Goal: Browse casually: Explore the website without a specific task or goal

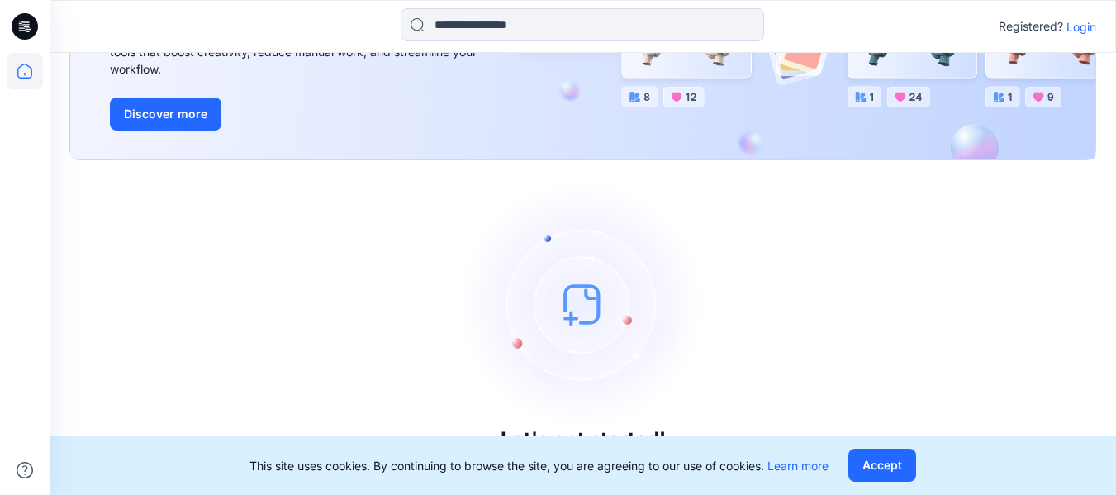
scroll to position [211, 0]
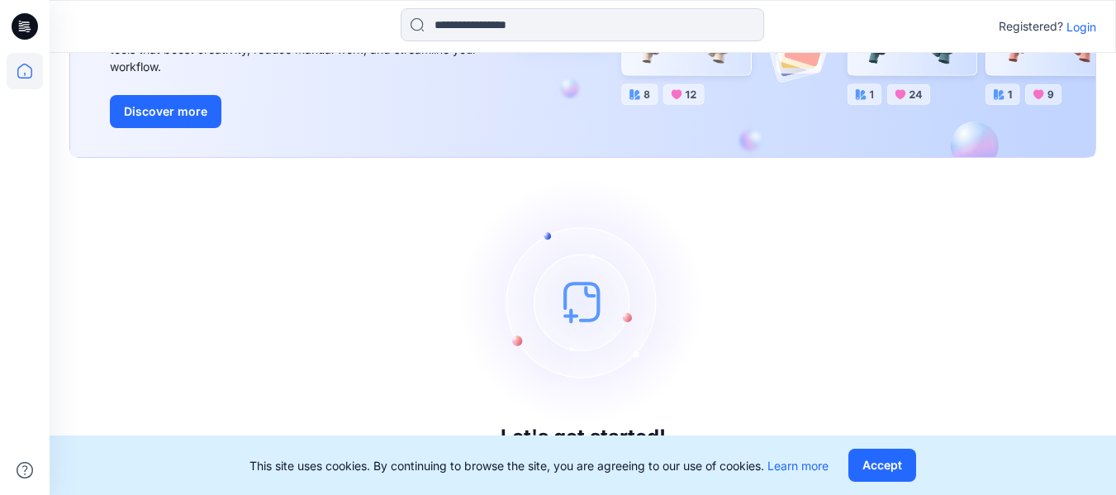
click at [1084, 34] on p "Login" at bounding box center [1082, 26] width 30 height 17
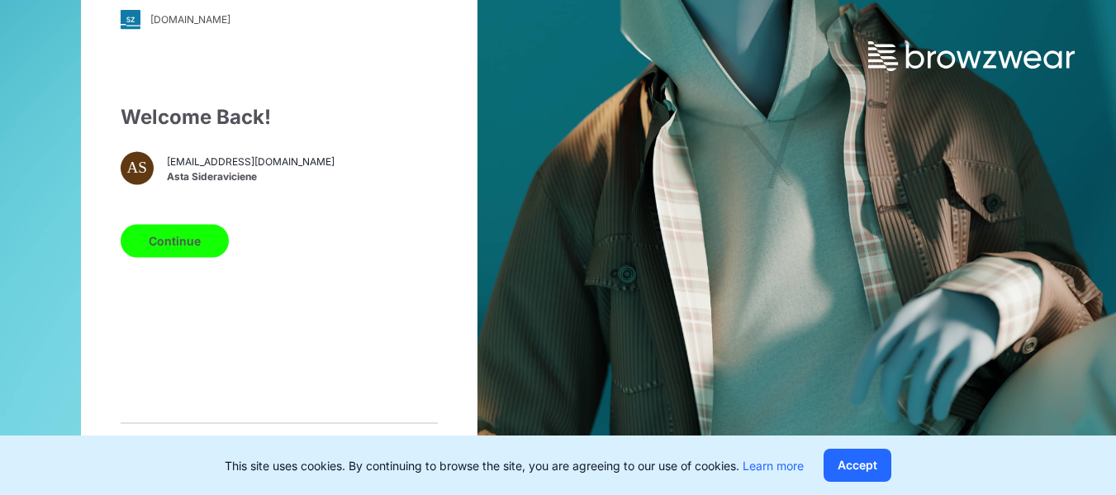
click at [184, 254] on button "Continue" at bounding box center [175, 240] width 108 height 33
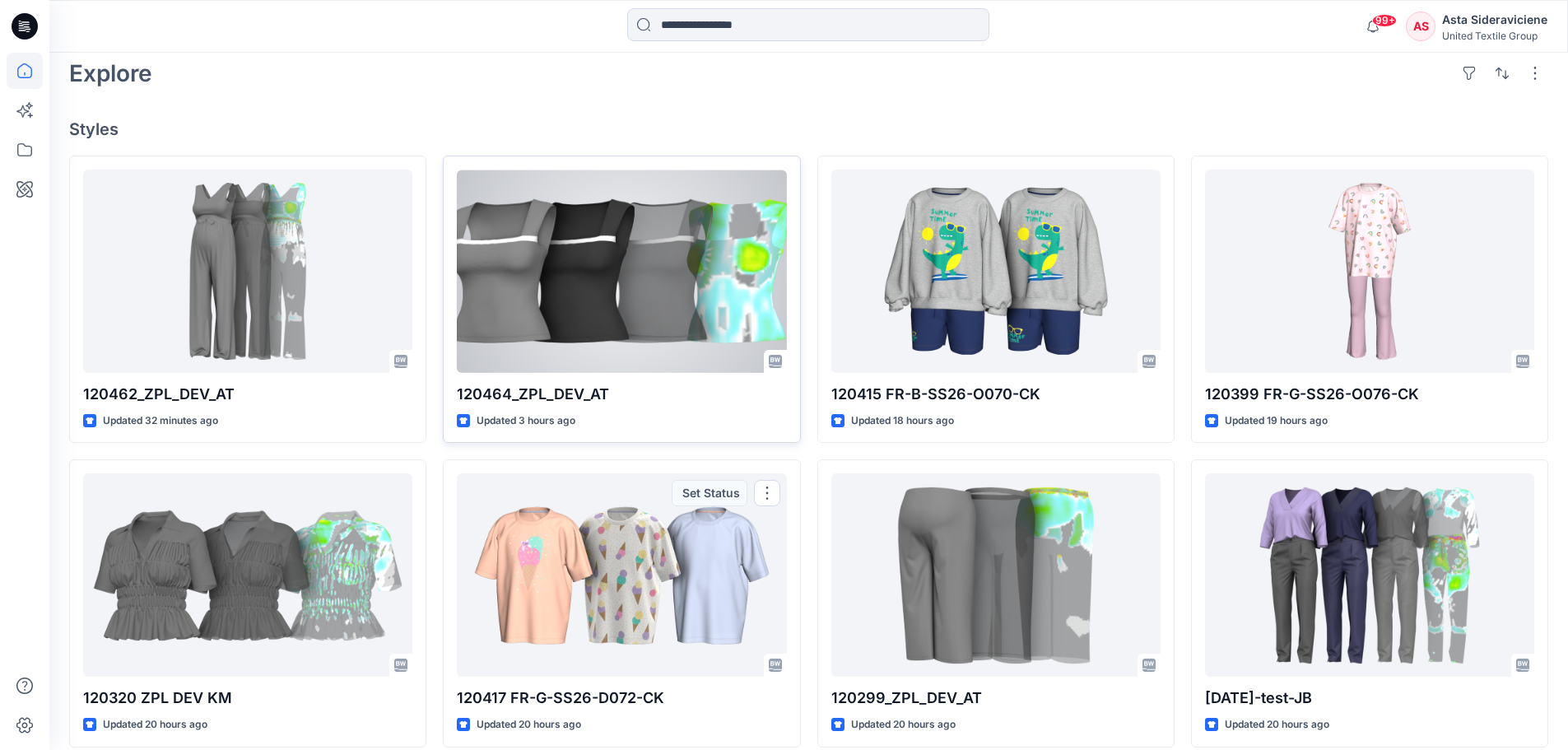
scroll to position [411, 0]
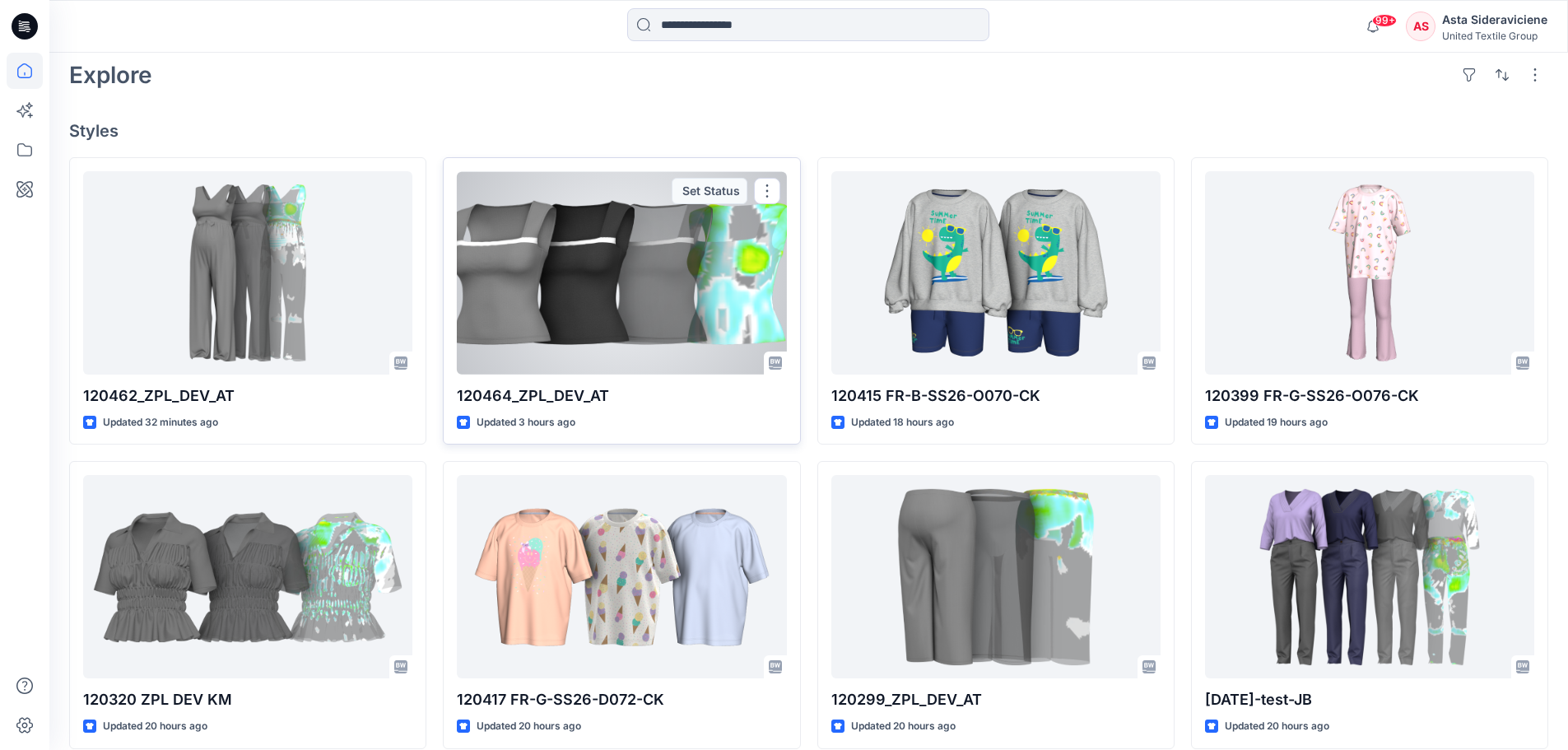
click at [612, 320] on div at bounding box center [621, 273] width 329 height 203
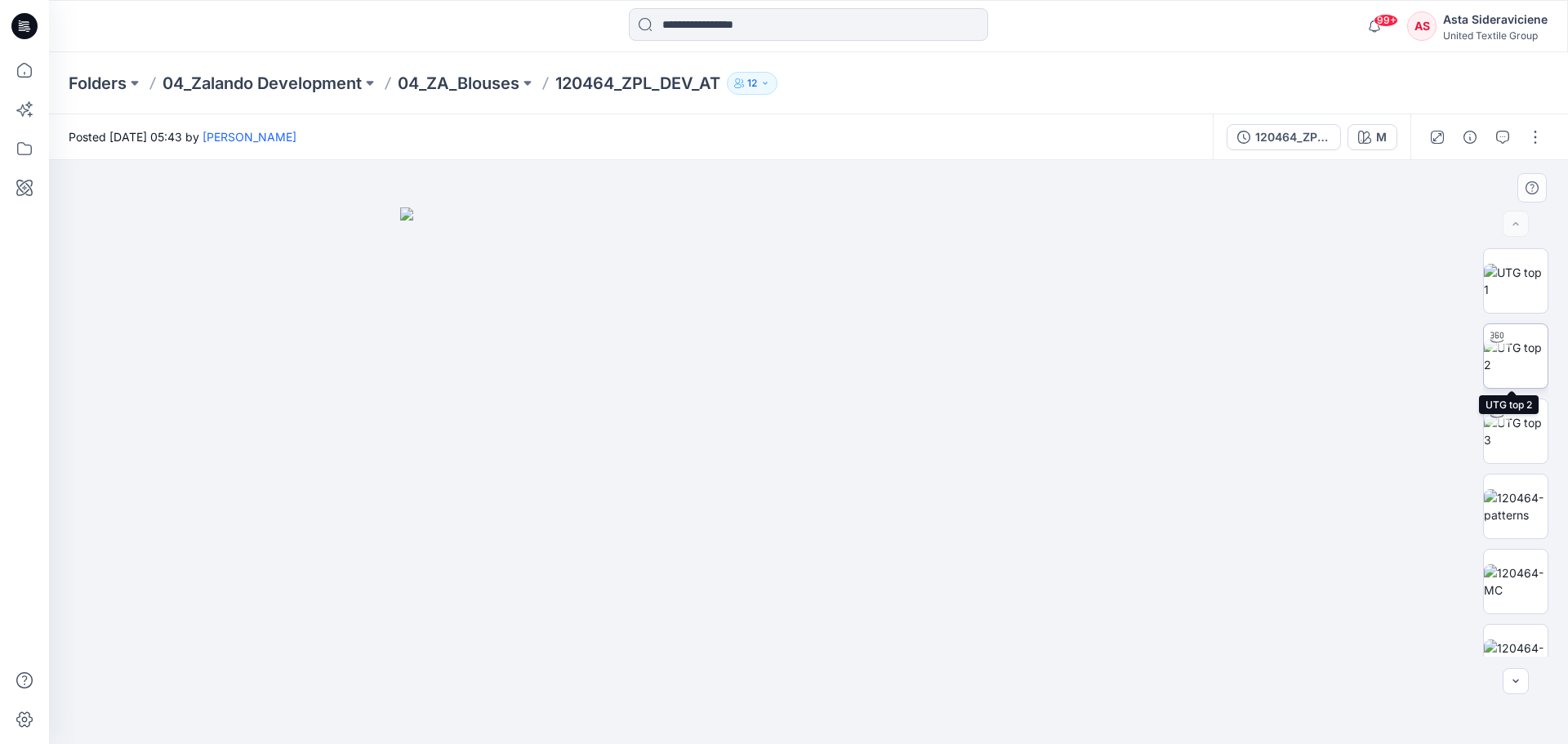
click at [1102, 361] on img at bounding box center [1516, 356] width 63 height 35
click at [1102, 426] on img at bounding box center [1516, 431] width 63 height 35
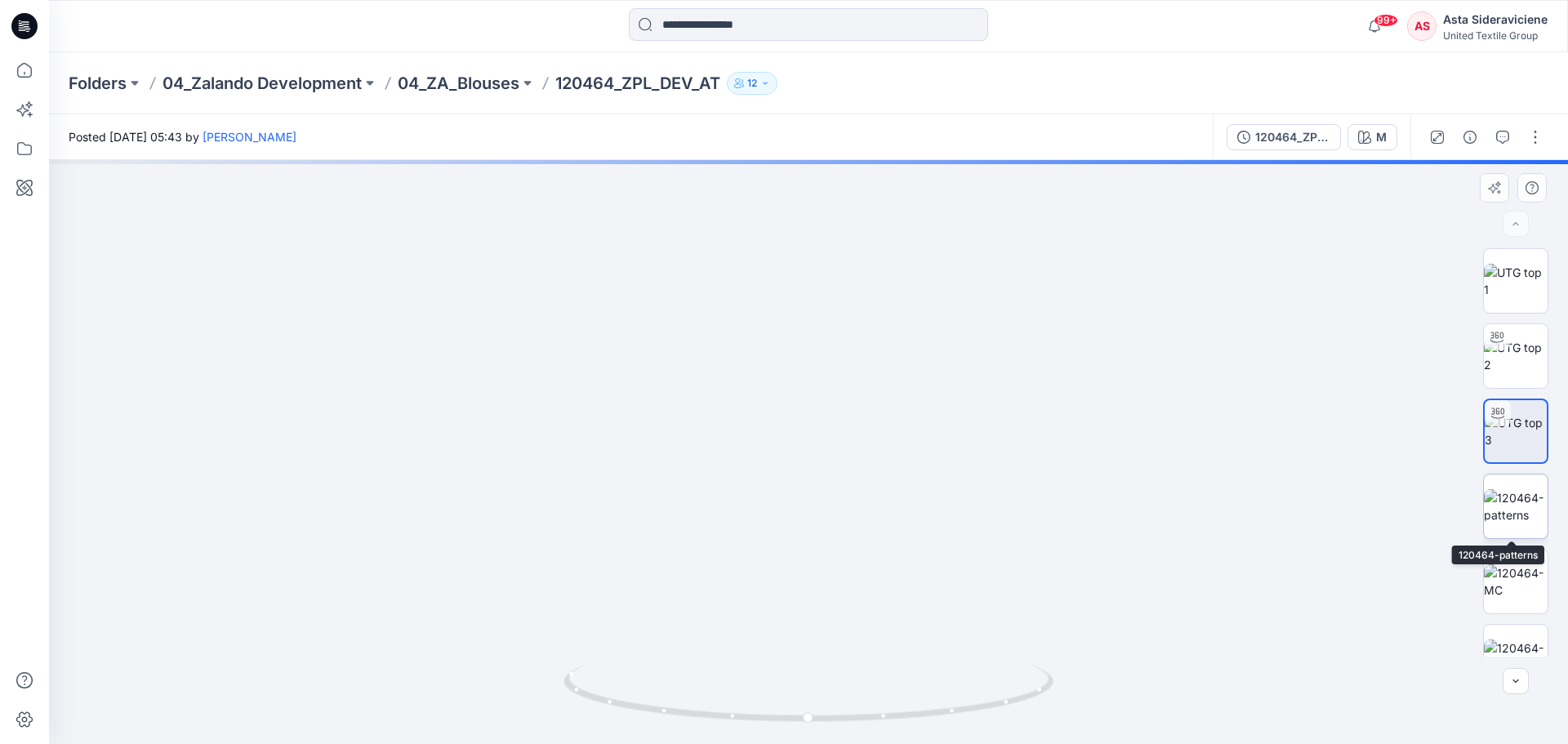
click at [1102, 488] on img at bounding box center [1516, 506] width 63 height 35
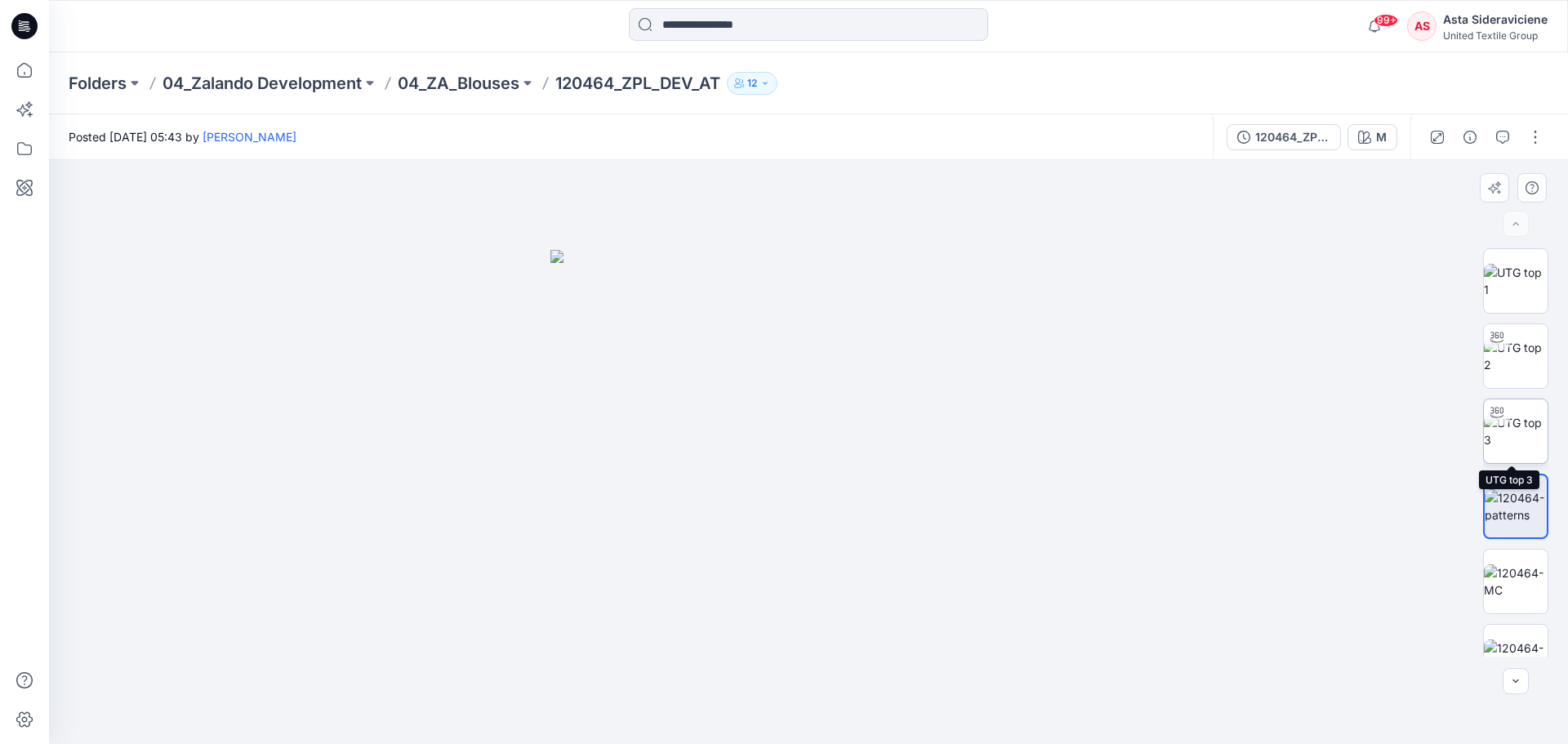
click at [1102, 432] on img at bounding box center [1516, 431] width 63 height 35
drag, startPoint x: 1509, startPoint y: 351, endPoint x: 1476, endPoint y: 352, distance: 33.0
click at [1102, 351] on img at bounding box center [1516, 356] width 63 height 35
drag, startPoint x: 810, startPoint y: 721, endPoint x: 772, endPoint y: 650, distance: 80.5
click at [772, 488] on div at bounding box center [809, 452] width 1520 height 584
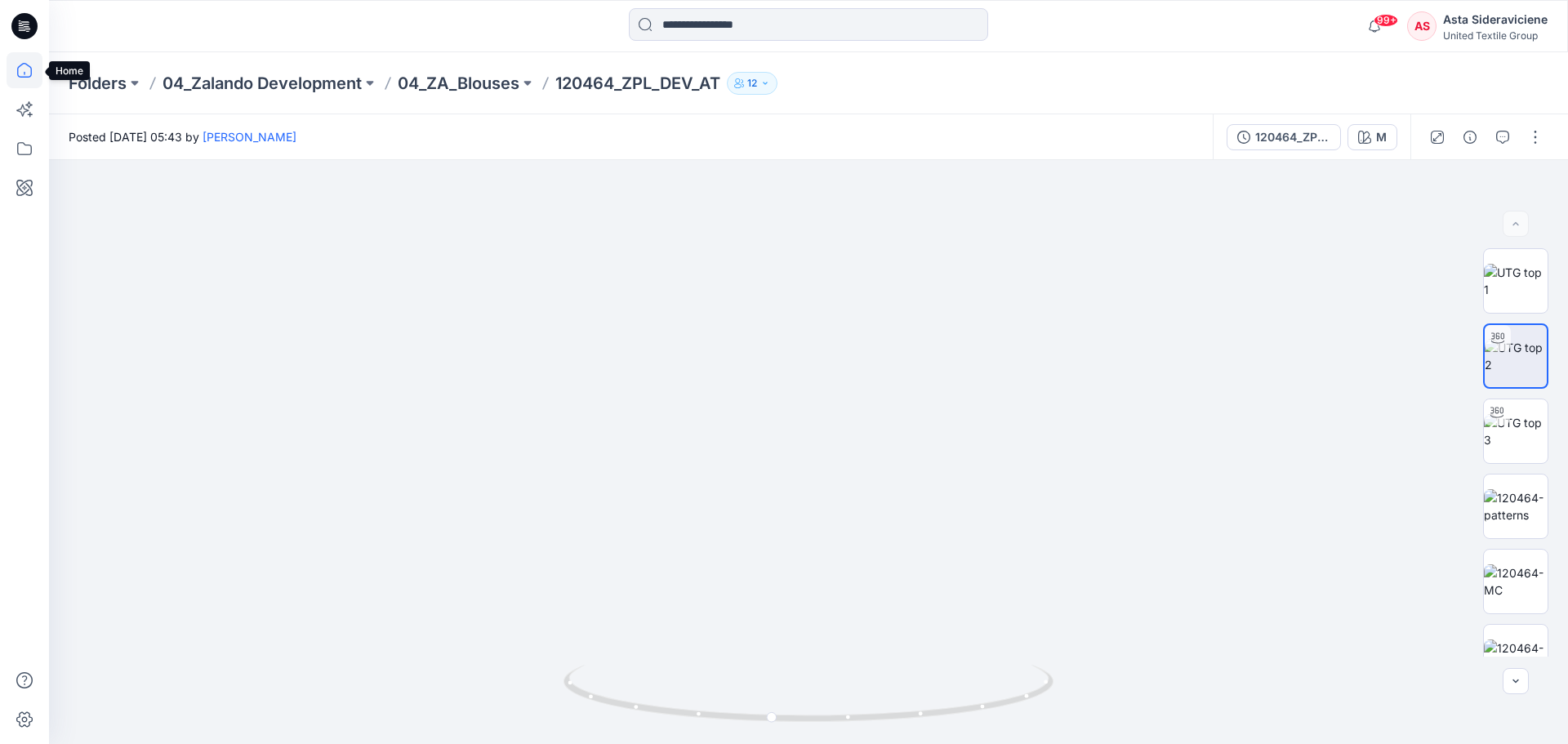
click at [25, 70] on icon at bounding box center [25, 70] width 36 height 36
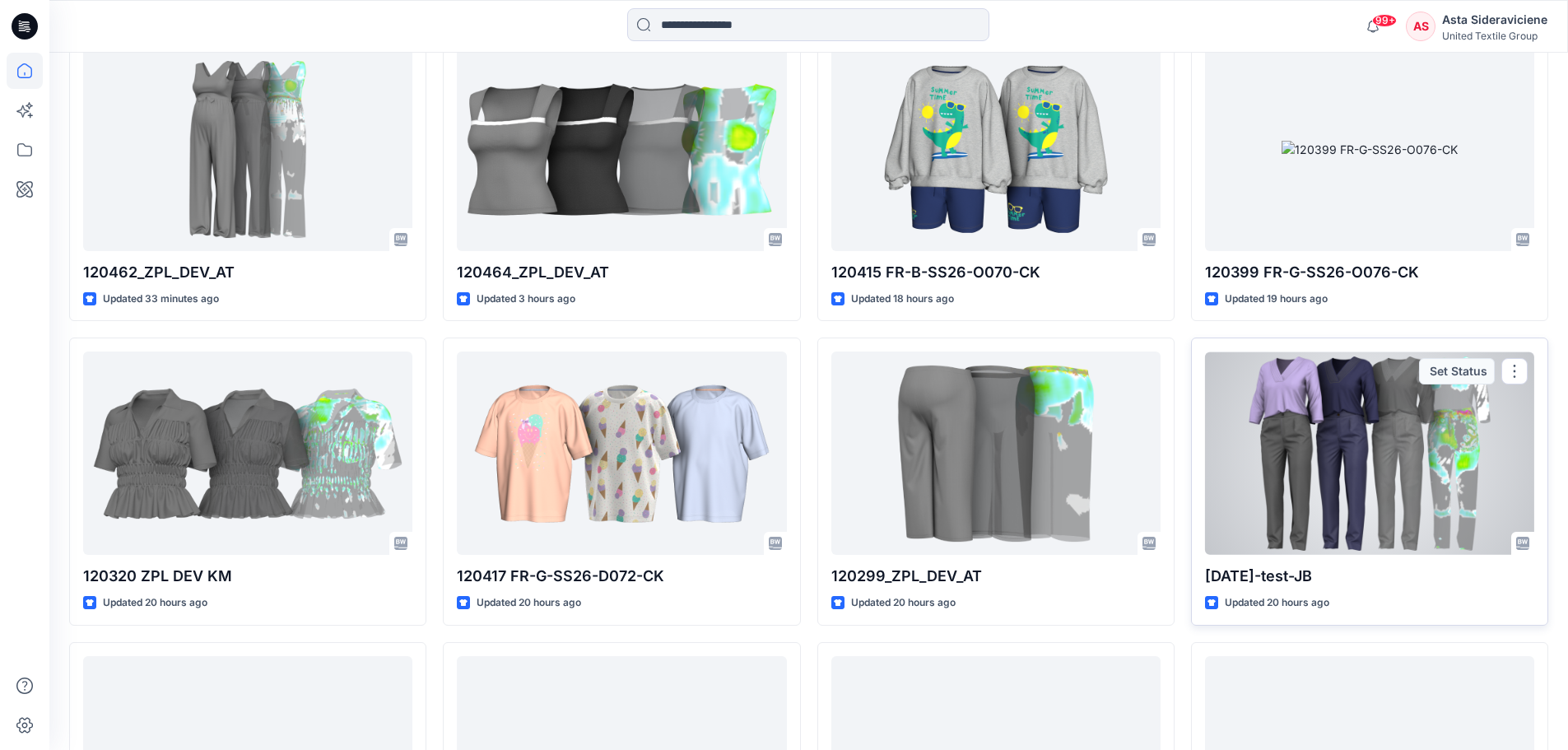
scroll to position [576, 0]
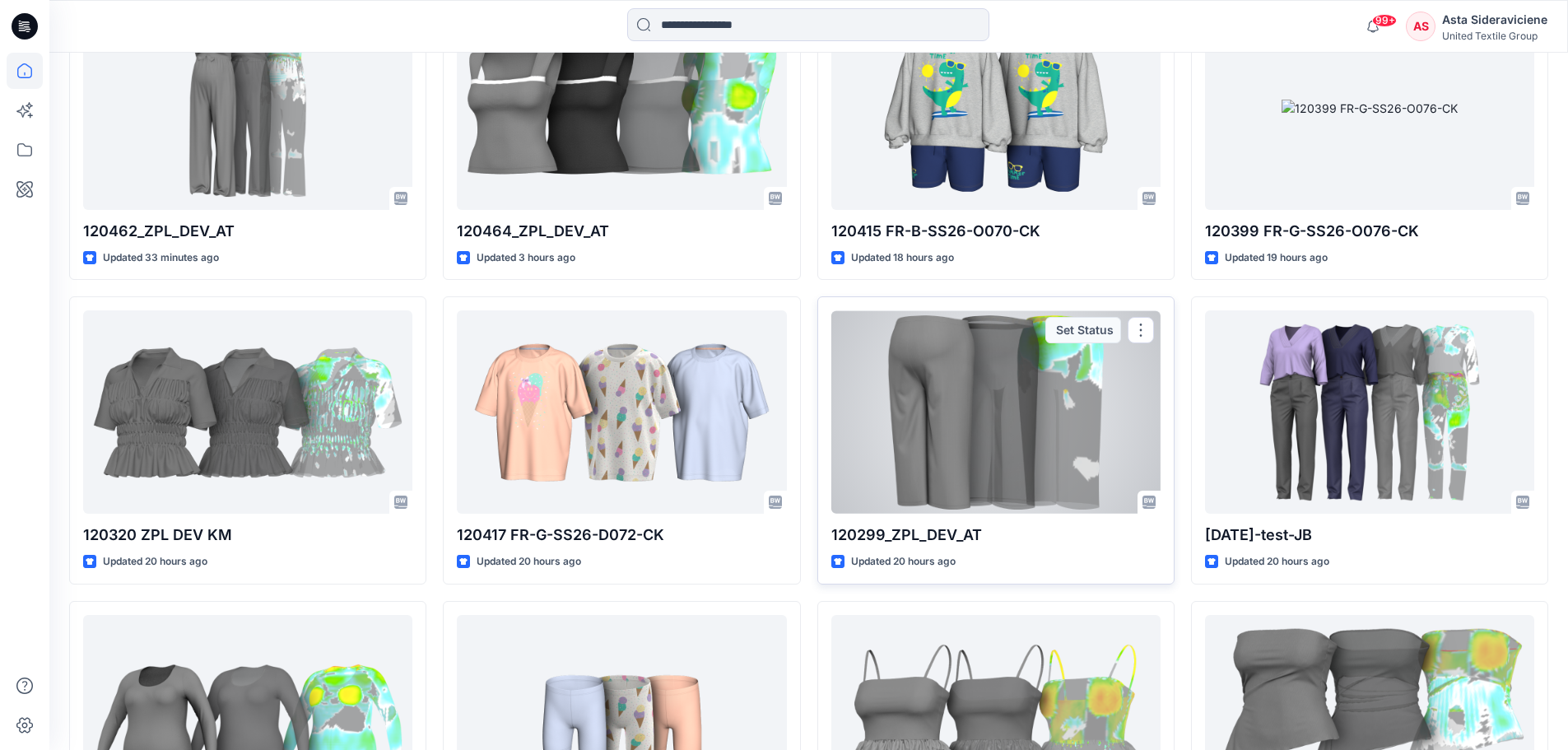
click at [997, 437] on div at bounding box center [995, 411] width 329 height 203
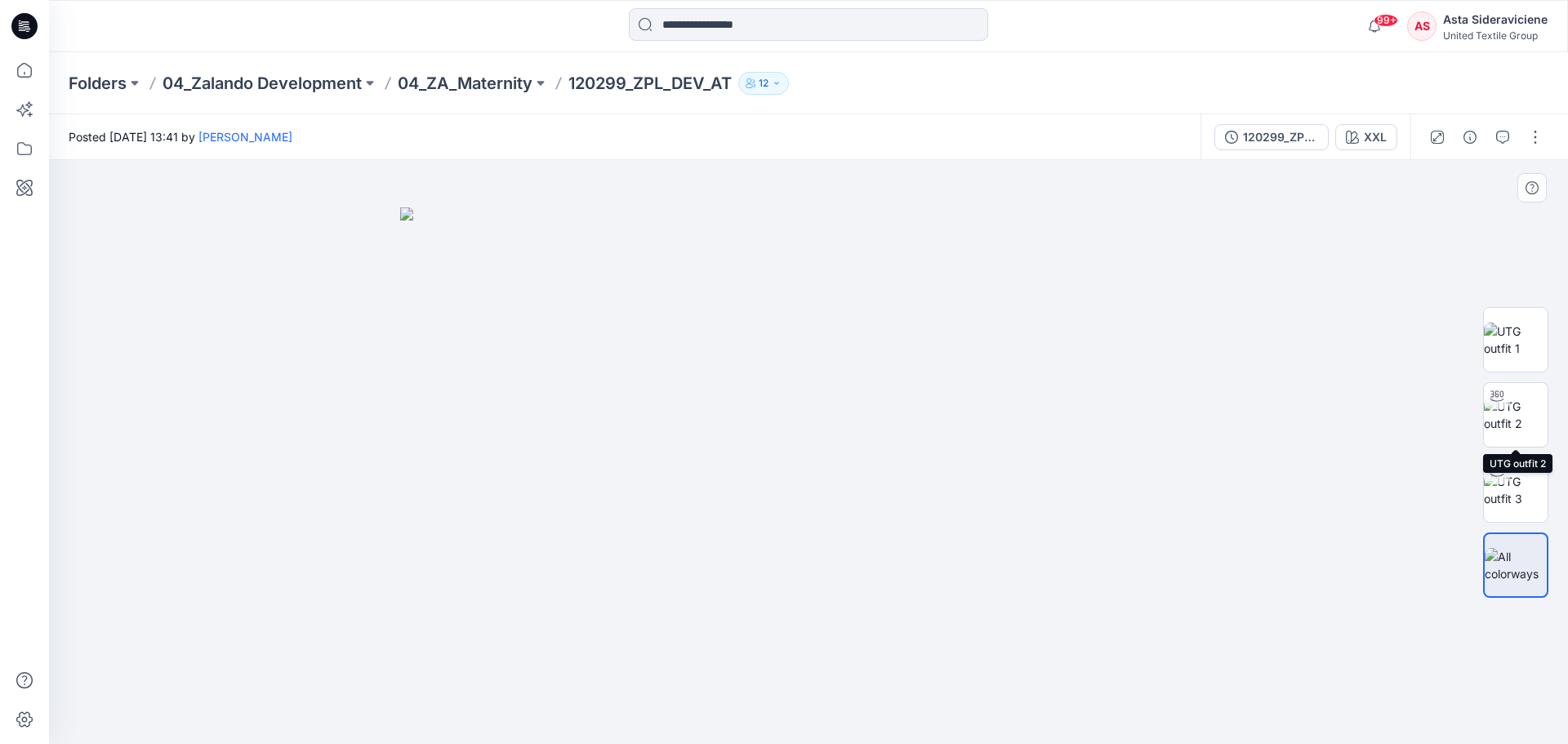
drag, startPoint x: 1508, startPoint y: 420, endPoint x: 1370, endPoint y: 426, distance: 138.1
click at [1102, 420] on img at bounding box center [1516, 414] width 63 height 35
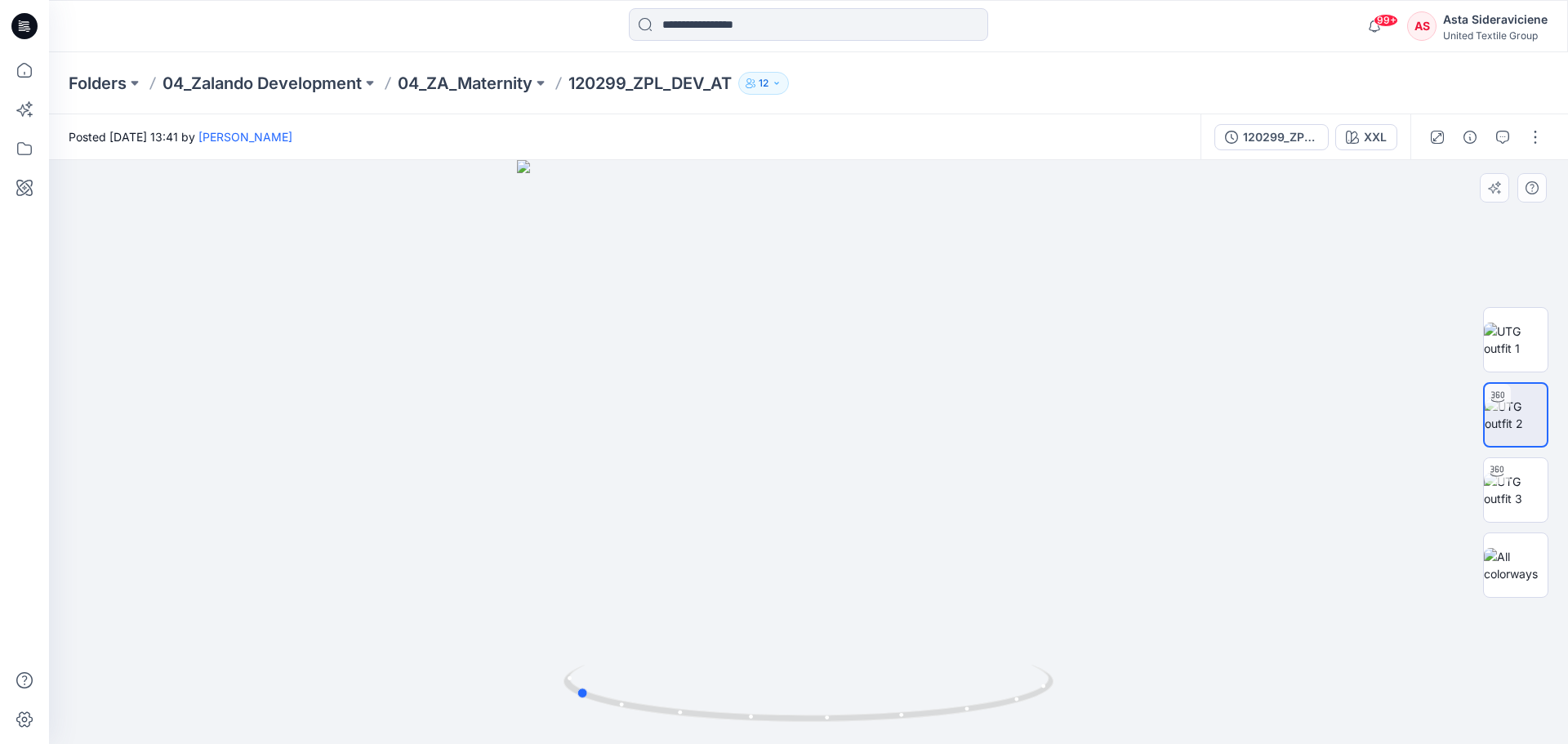
drag, startPoint x: 812, startPoint y: 717, endPoint x: 584, endPoint y: 574, distance: 269.1
click at [578, 488] on div at bounding box center [809, 452] width 1520 height 584
drag, startPoint x: 585, startPoint y: 697, endPoint x: 862, endPoint y: 705, distance: 277.1
click at [865, 488] on icon at bounding box center [811, 695] width 494 height 61
drag, startPoint x: 854, startPoint y: 717, endPoint x: 896, endPoint y: 688, distance: 51.0
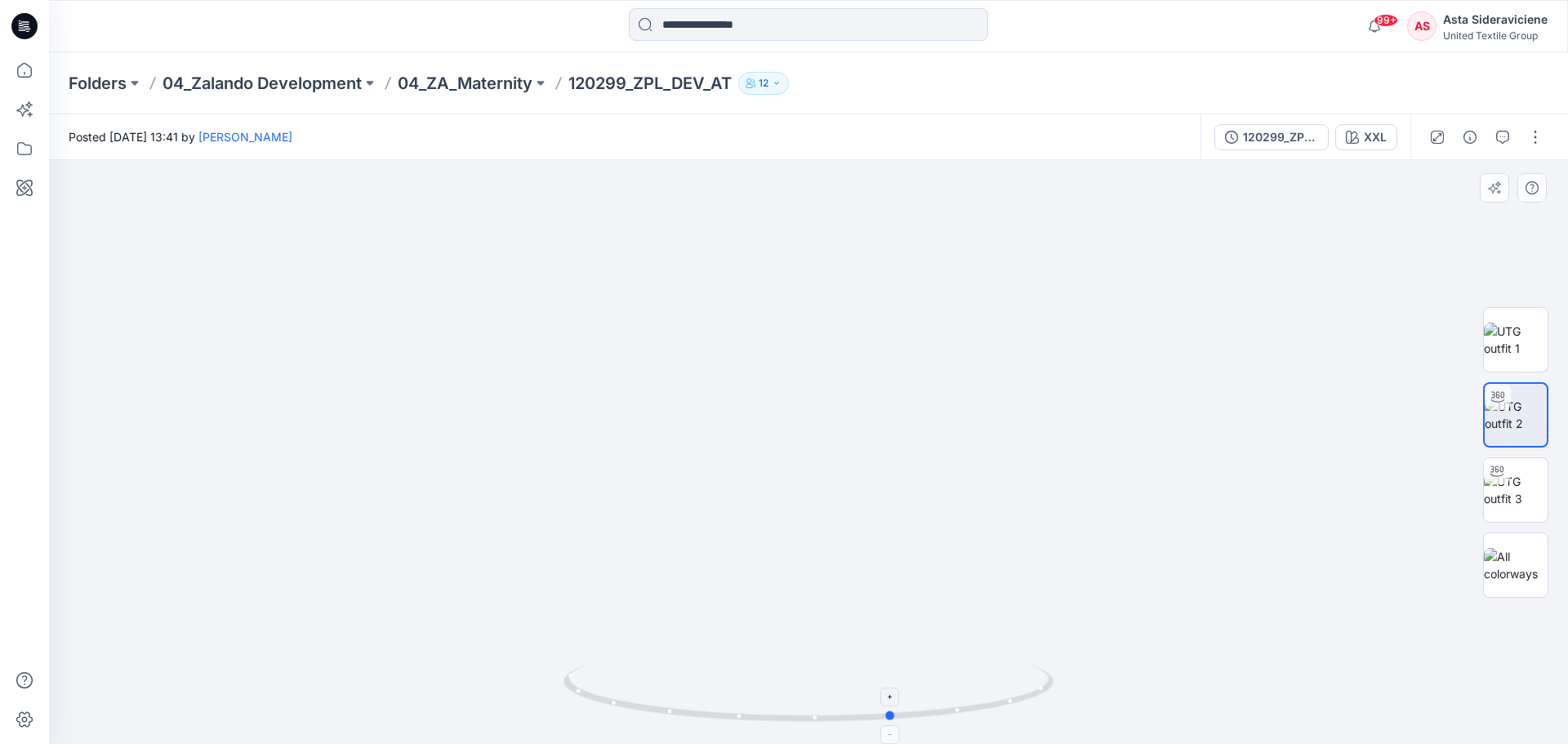
click at [896, 488] on icon at bounding box center [811, 695] width 494 height 61
click at [1102, 488] on img at bounding box center [1516, 489] width 63 height 35
